Goal: Task Accomplishment & Management: Complete application form

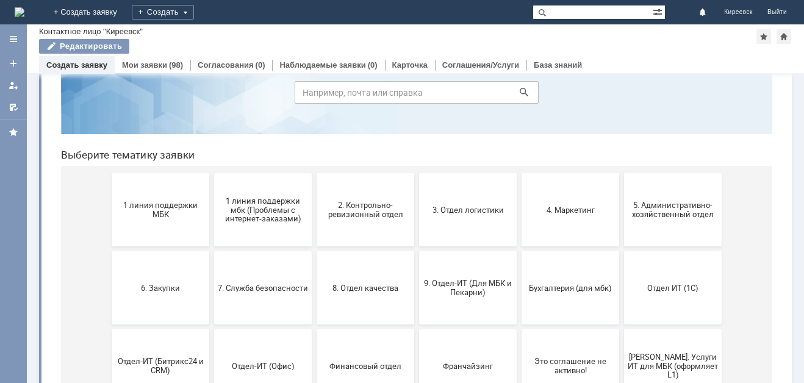
scroll to position [122, 0]
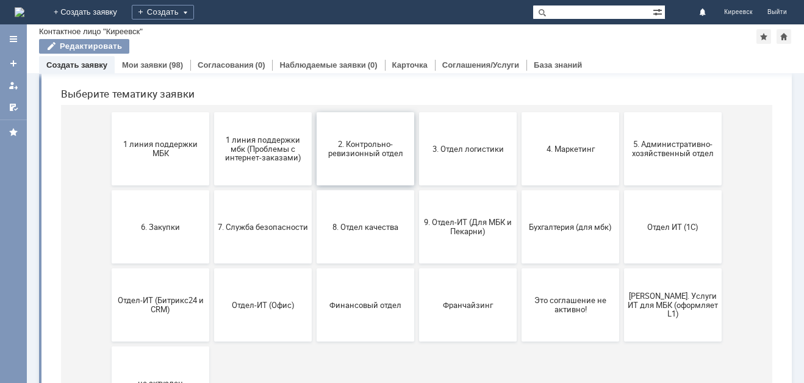
click at [332, 157] on span "2. Контрольно-ревизионный отдел" at bounding box center [365, 149] width 90 height 18
click at [244, 228] on span "7. Служба безопасности" at bounding box center [263, 226] width 90 height 9
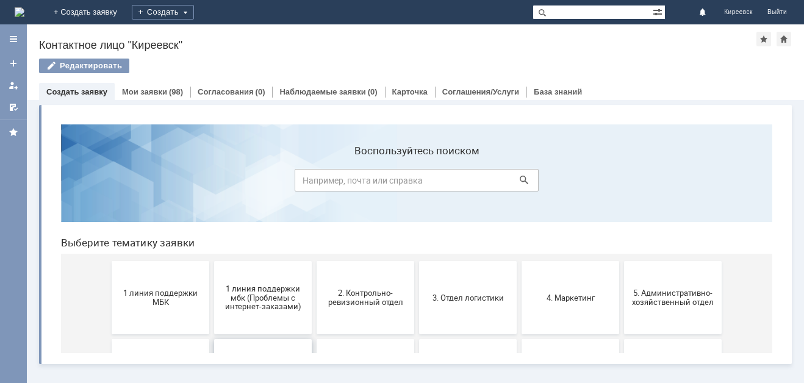
scroll to position [0, 0]
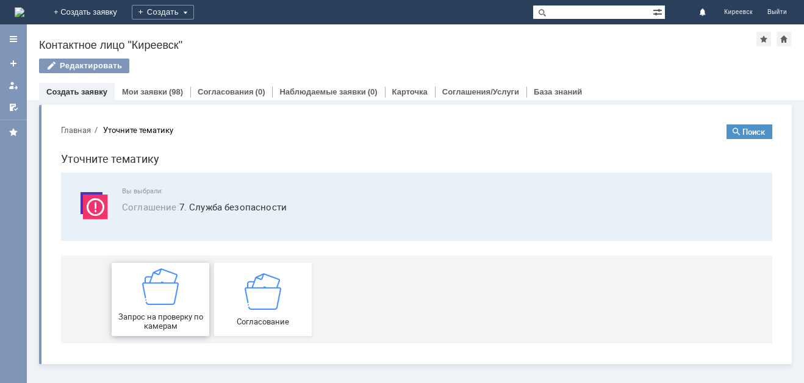
click at [146, 303] on img at bounding box center [160, 287] width 37 height 37
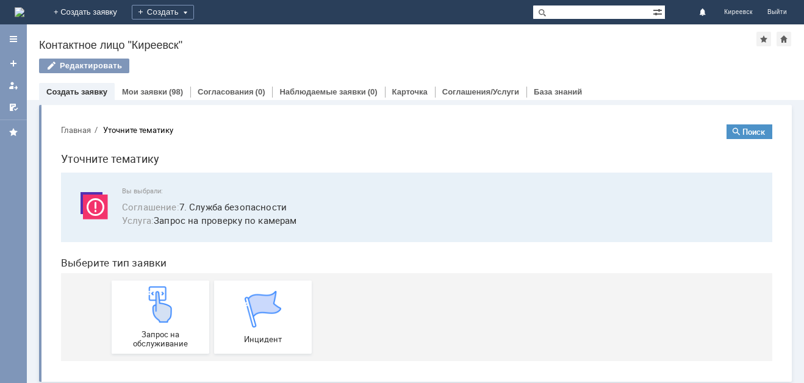
scroll to position [4, 0]
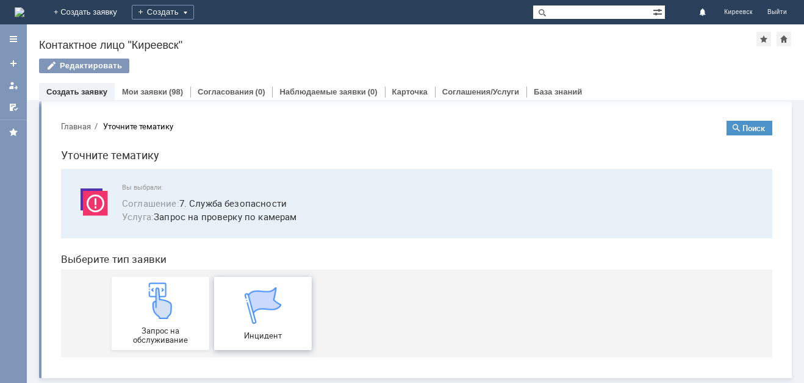
click at [254, 297] on img at bounding box center [263, 305] width 37 height 37
click at [269, 325] on div "Инцидент" at bounding box center [263, 313] width 90 height 53
click at [135, 92] on link "Мои заявки" at bounding box center [144, 91] width 45 height 9
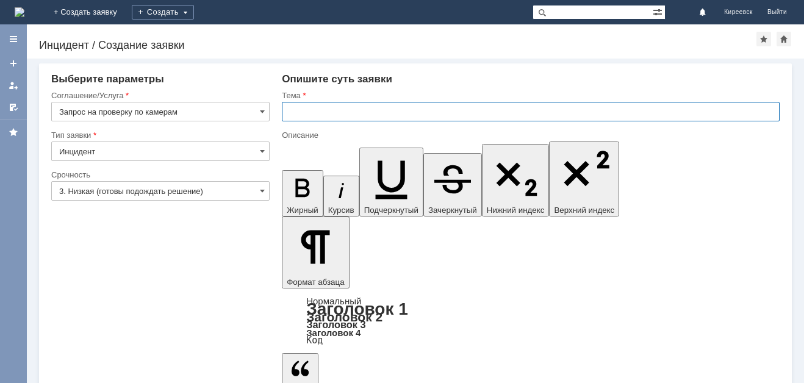
click at [319, 115] on input "text" at bounding box center [531, 112] width 498 height 20
type input "МБК Киреевск"
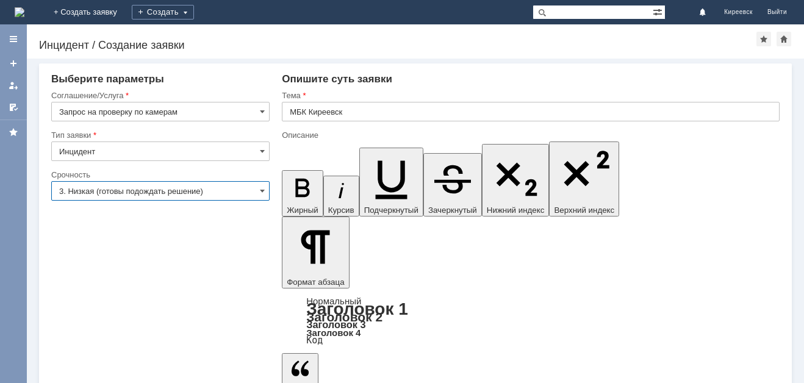
click at [258, 187] on input "3. Низкая (готовы подождать решение)" at bounding box center [160, 191] width 218 height 20
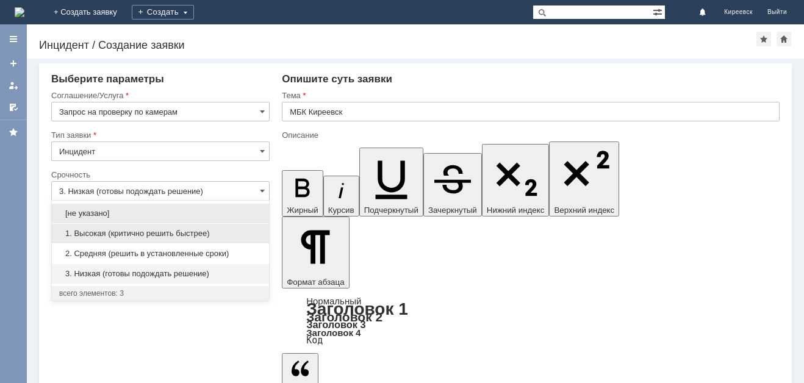
click at [131, 229] on span "1. Высокая (критично решить быстрее)" at bounding box center [160, 234] width 203 height 10
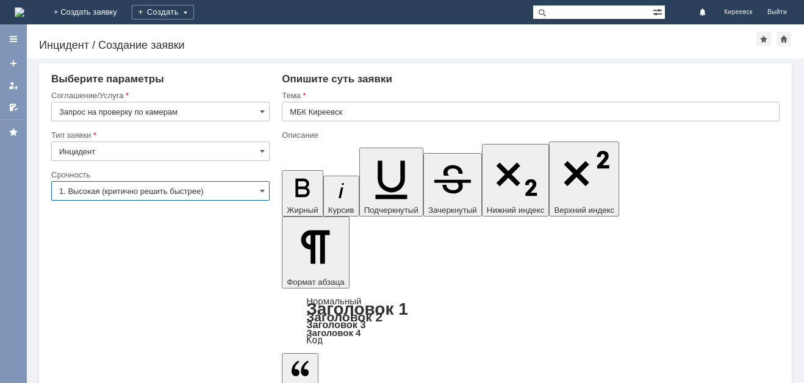
type input "1. Высокая (критично решить быстрее)"
drag, startPoint x: 471, startPoint y: 262, endPoint x: 480, endPoint y: 253, distance: 13.4
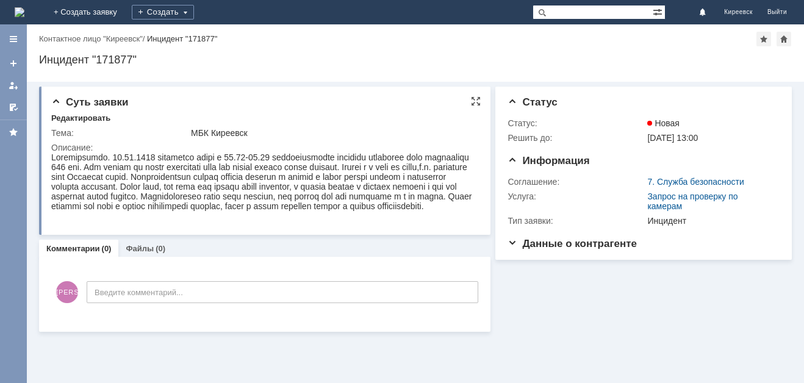
click at [55, 99] on span "Суть заявки" at bounding box center [89, 102] width 77 height 12
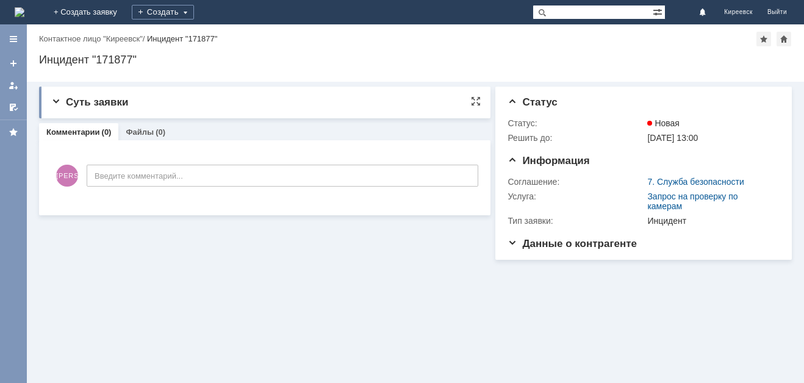
click at [55, 103] on span "Суть заявки" at bounding box center [89, 102] width 77 height 12
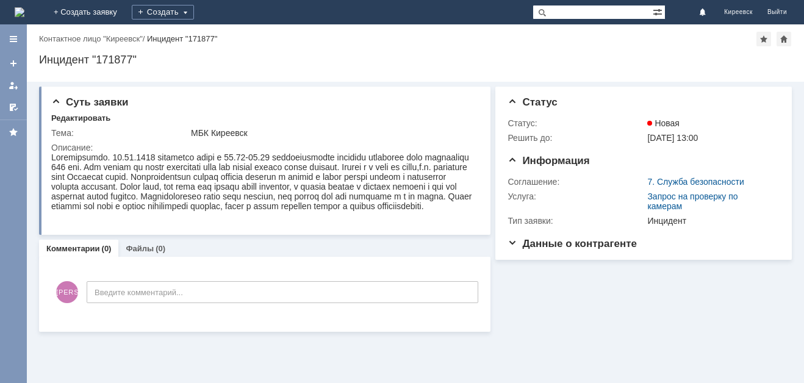
click at [195, 257] on div "Комментарии (0) Файлы (0)" at bounding box center [265, 248] width 452 height 17
click at [336, 254] on div "Комментарии (0) Файлы (0)" at bounding box center [265, 248] width 452 height 17
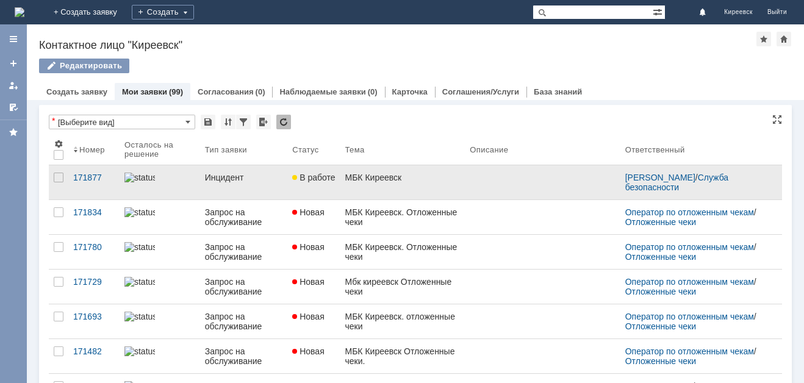
click at [226, 179] on div "Инцидент" at bounding box center [244, 178] width 78 height 10
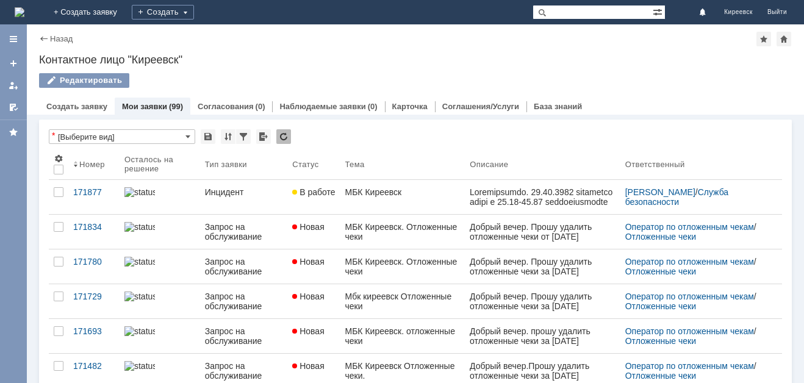
click at [286, 39] on div "Назад | Контактное лицо "Киреевск"" at bounding box center [415, 39] width 753 height 15
